Goal: Task Accomplishment & Management: Complete application form

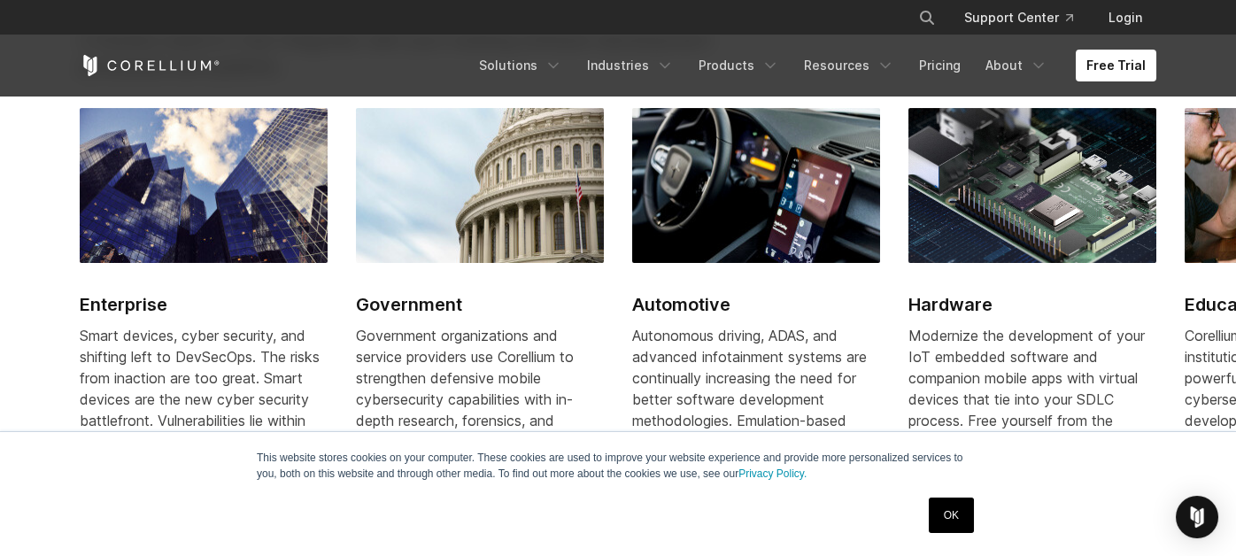
scroll to position [2124, 0]
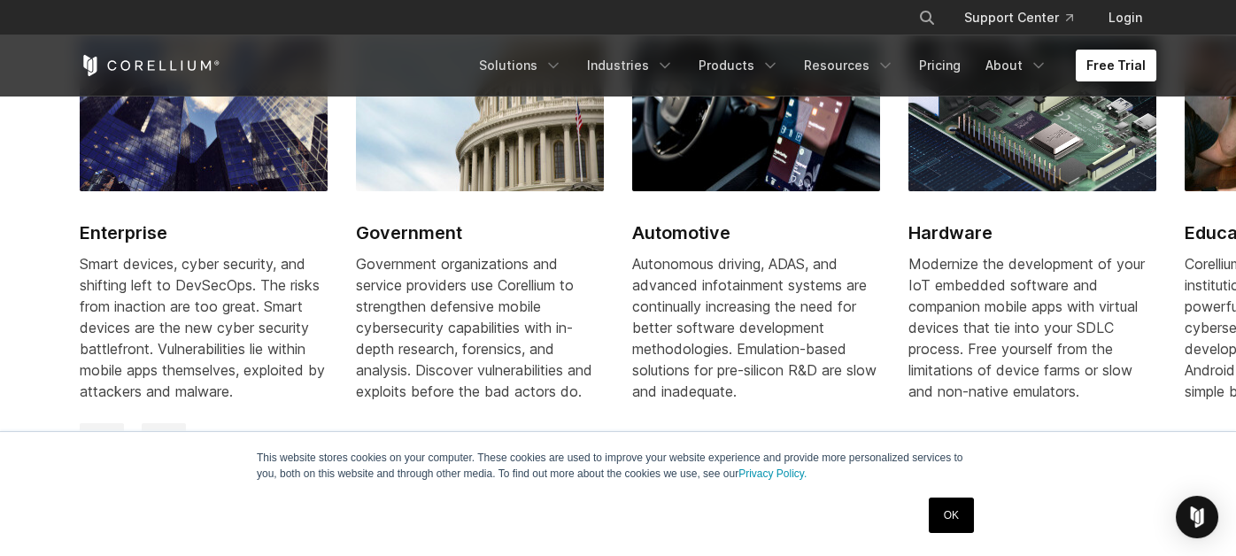
click at [1115, 61] on link "Free Trial" at bounding box center [1116, 66] width 81 height 32
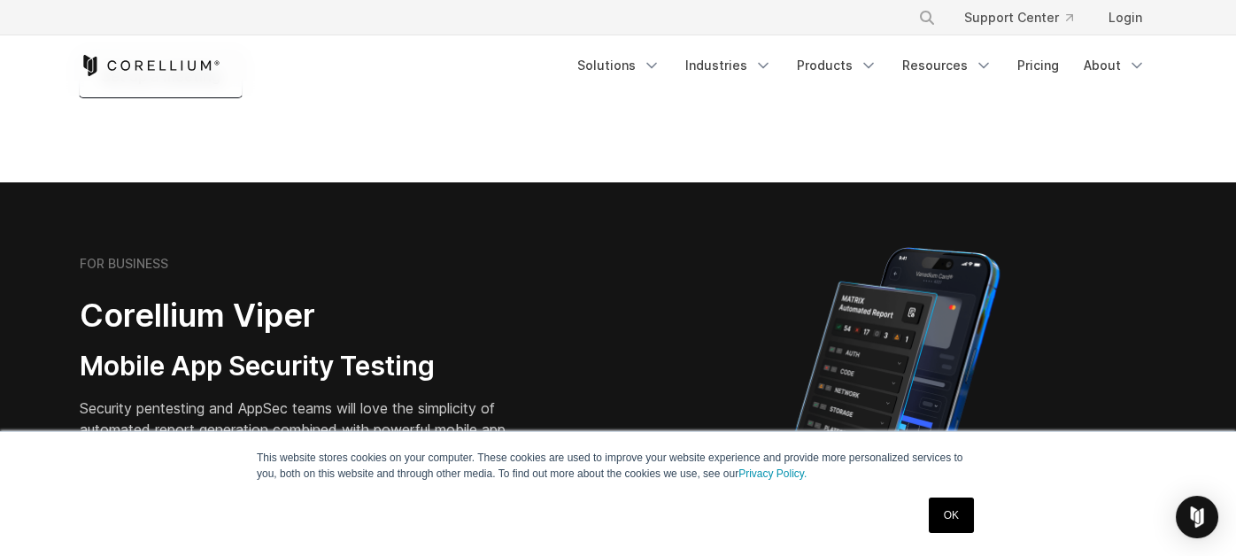
scroll to position [88, 0]
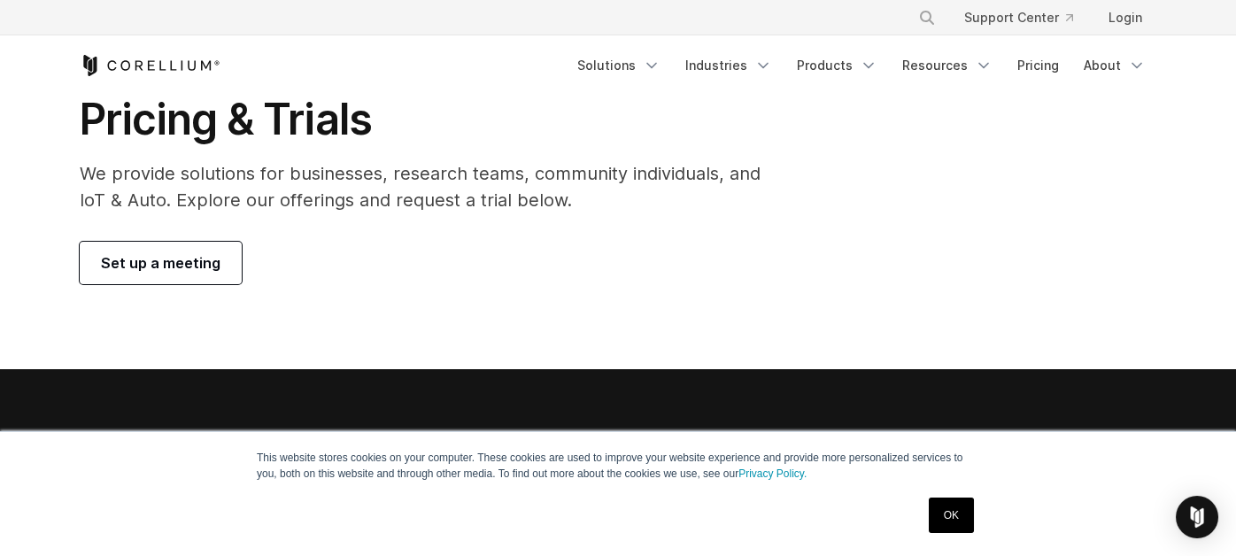
click at [290, 187] on p "We provide solutions for businesses, research teams, community individuals, and…" at bounding box center [433, 186] width 706 height 53
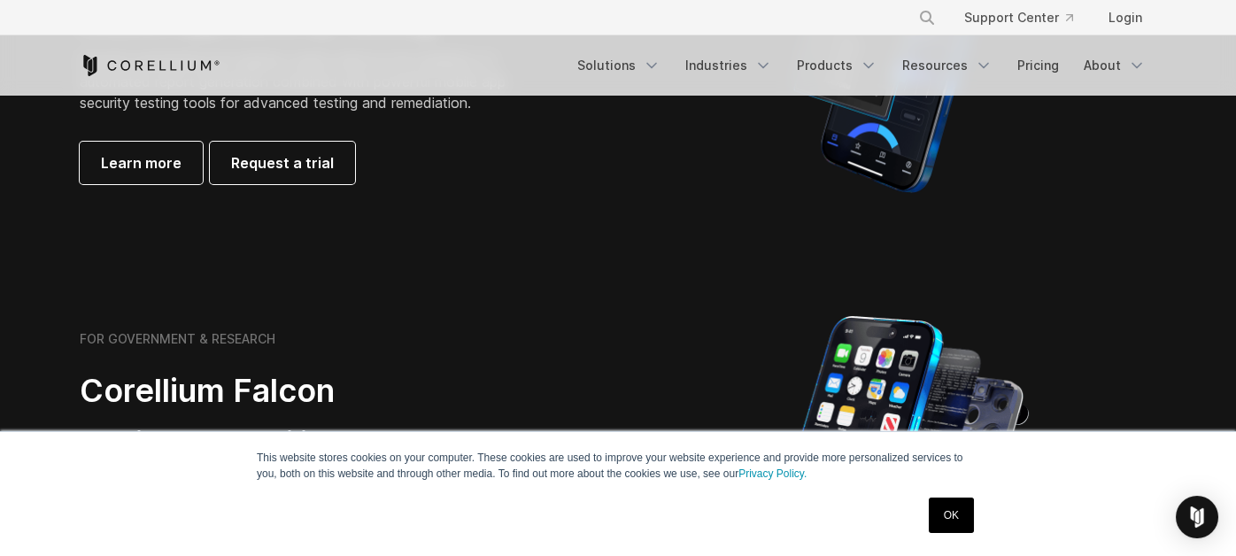
scroll to position [531, 0]
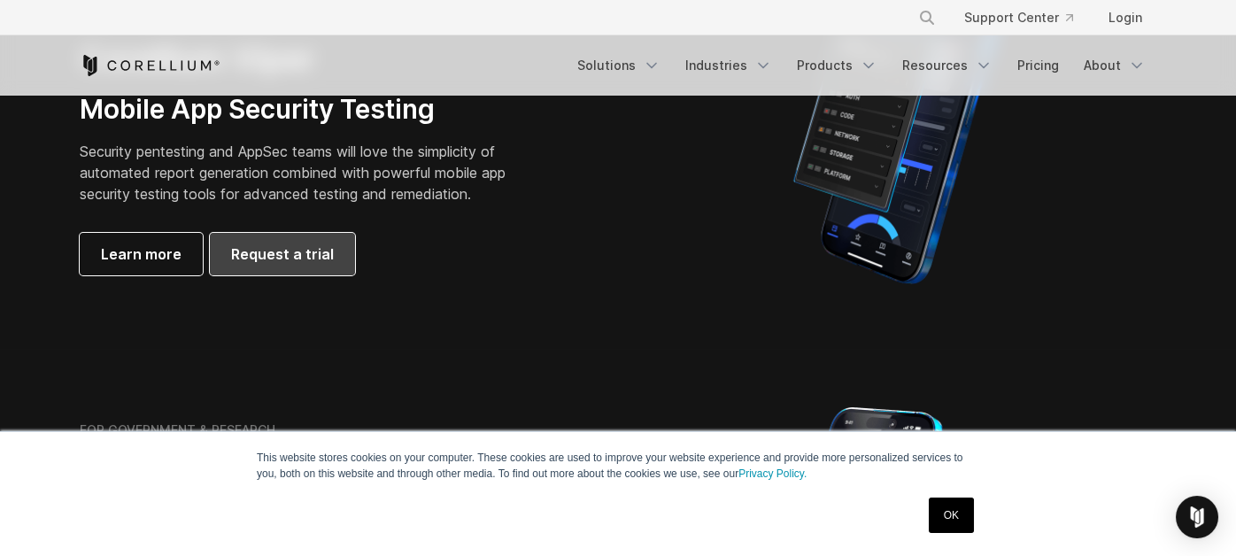
click at [260, 255] on span "Request a trial" at bounding box center [282, 254] width 103 height 21
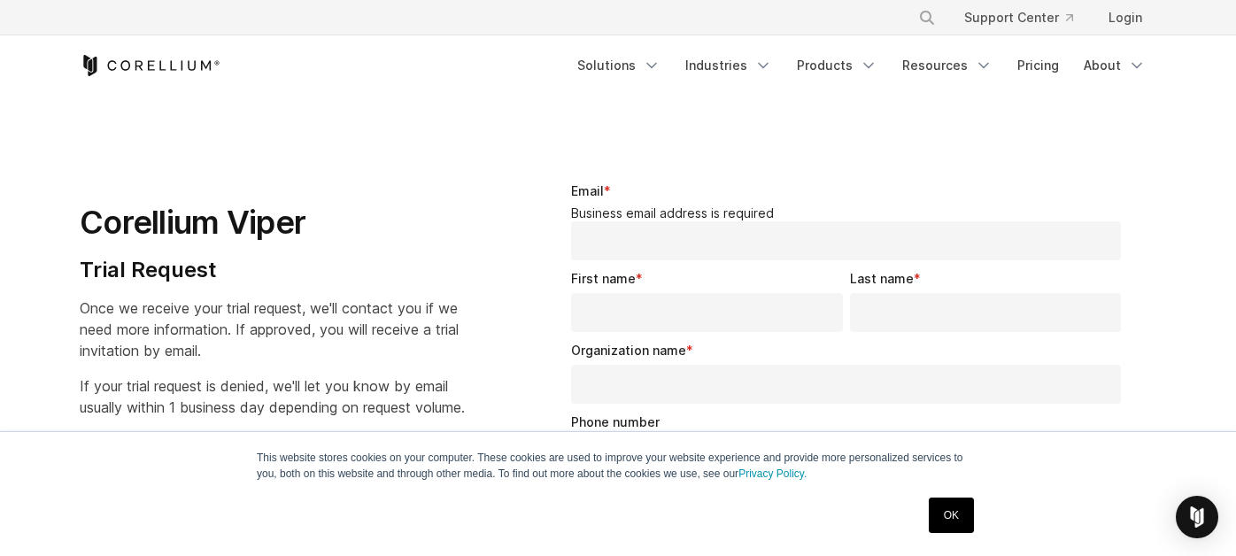
select select "**"
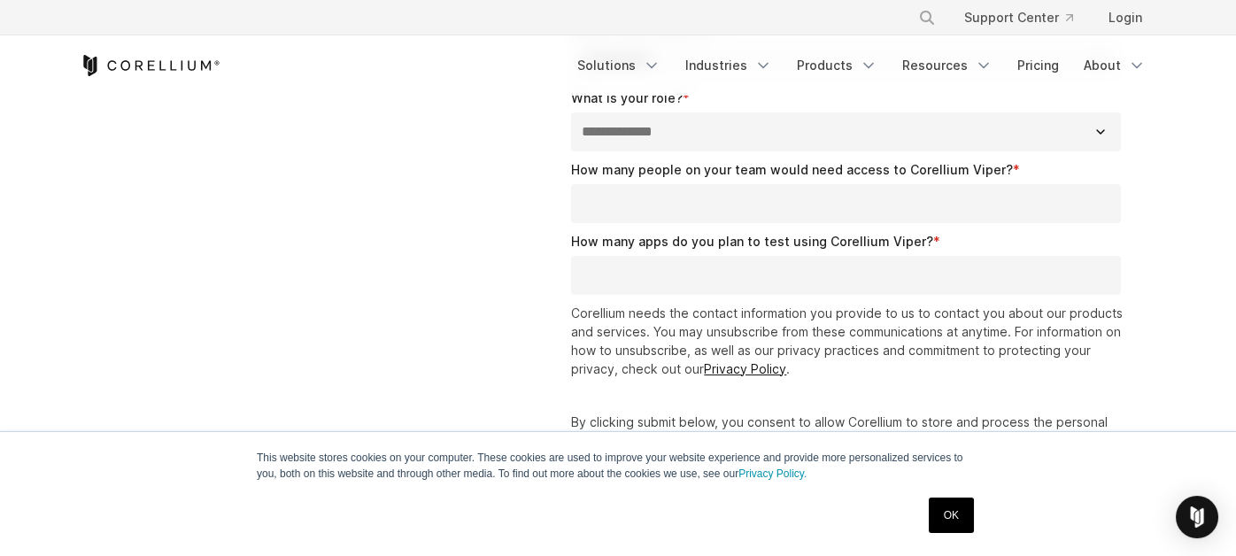
scroll to position [620, 0]
